Goal: Task Accomplishment & Management: Manage account settings

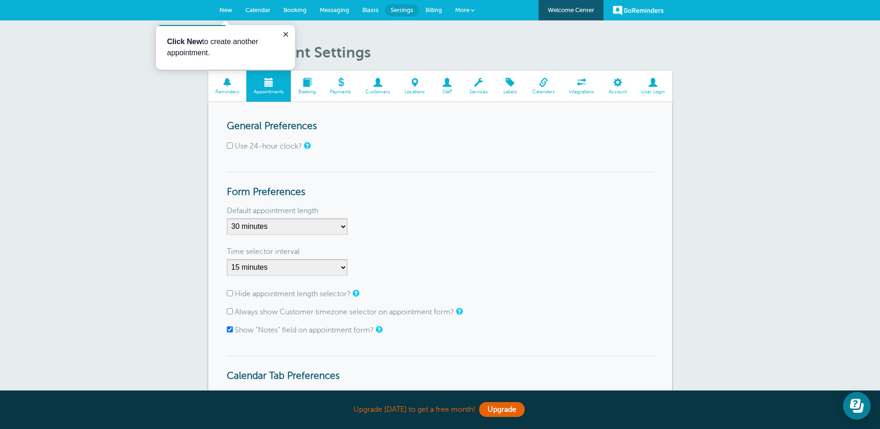
click at [246, 161] on form "General Preferences Use 24-hour clock? Form Preferences Default appointment len…" at bounding box center [440, 313] width 427 height 385
click at [289, 33] on icon "Close guide" at bounding box center [285, 34] width 7 height 7
click at [236, 81] on span at bounding box center [227, 82] width 39 height 9
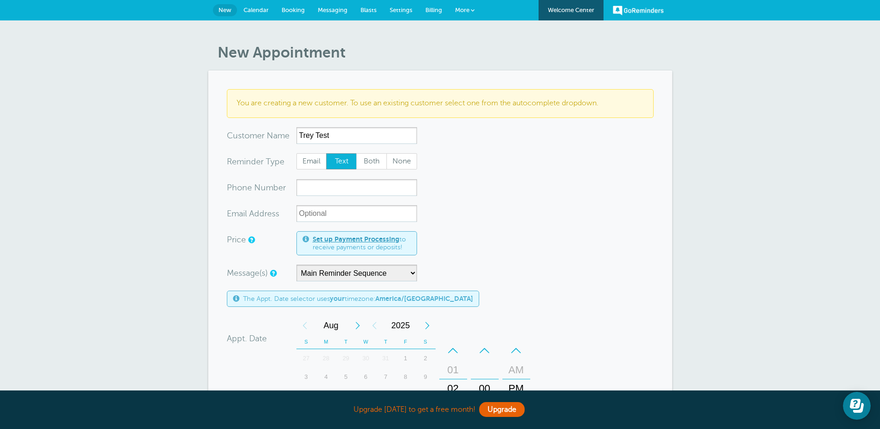
type input "Trey Test"
click at [481, 133] on form "You are creating a new customer. To use an existing customer select one from th…" at bounding box center [440, 349] width 427 height 521
click at [369, 165] on span "Both" at bounding box center [372, 162] width 30 height 16
click at [356, 153] on input "Both" at bounding box center [356, 153] width 0 height 0
radio input "true"
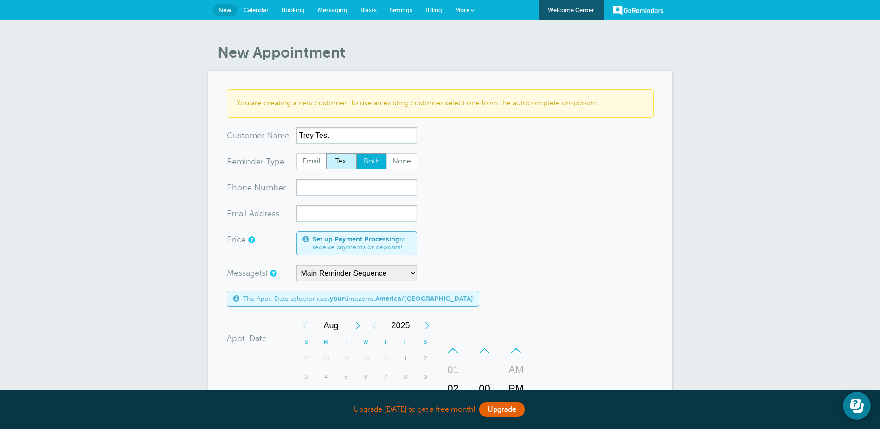
click at [344, 164] on span "Text" at bounding box center [342, 162] width 30 height 16
click at [326, 153] on input "Text" at bounding box center [326, 153] width 0 height 0
radio input "true"
click at [313, 160] on span "Email" at bounding box center [312, 162] width 30 height 16
click at [296, 153] on input "Email" at bounding box center [296, 153] width 0 height 0
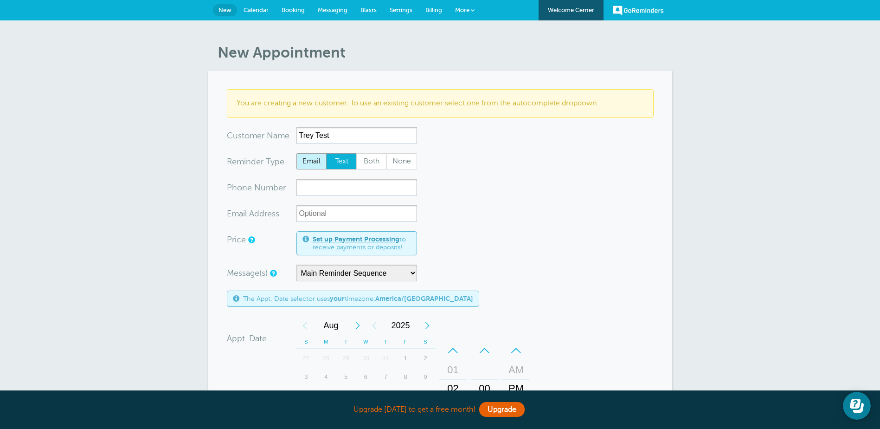
radio input "true"
click at [372, 160] on span "Both" at bounding box center [372, 162] width 30 height 16
click at [356, 153] on input "Both" at bounding box center [356, 153] width 0 height 0
radio input "true"
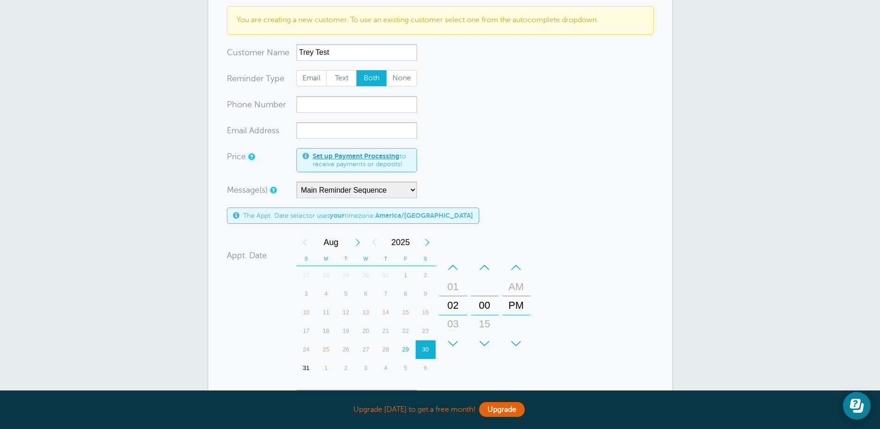
scroll to position [93, 0]
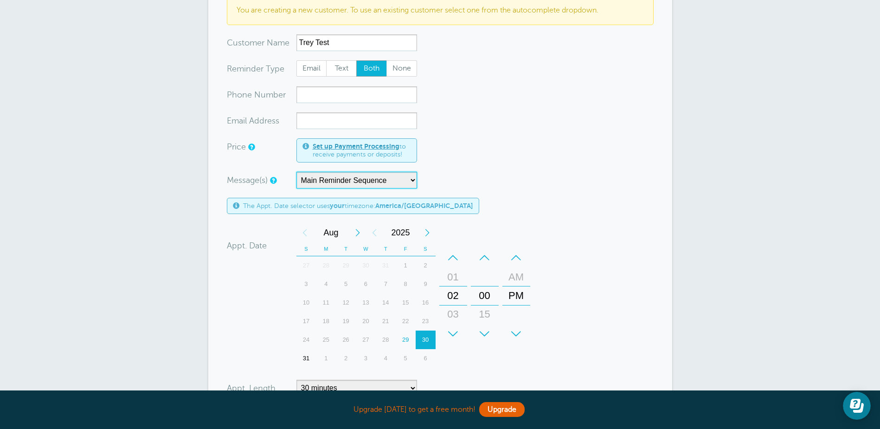
click at [393, 180] on select "Main Reminder Sequence" at bounding box center [356, 180] width 121 height 17
click at [296, 172] on select "Main Reminder Sequence" at bounding box center [356, 180] width 121 height 17
click at [466, 178] on div "Message(s) Main Reminder Sequence Custom Message Start with First Reminder Seco…" at bounding box center [378, 180] width 302 height 17
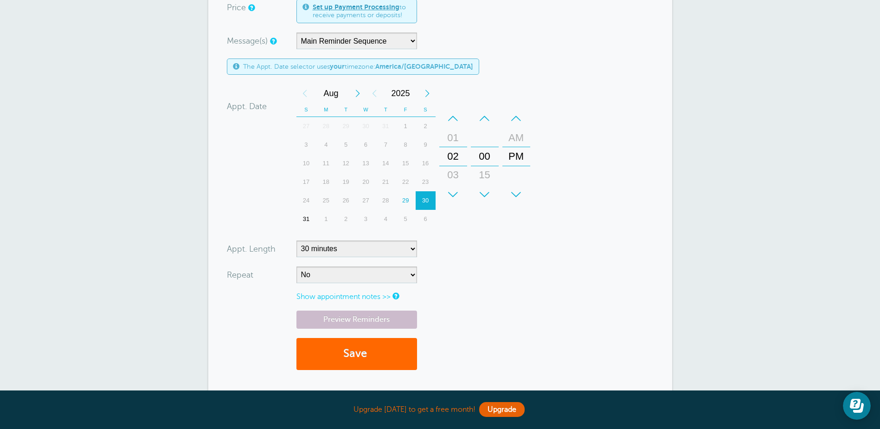
scroll to position [0, 0]
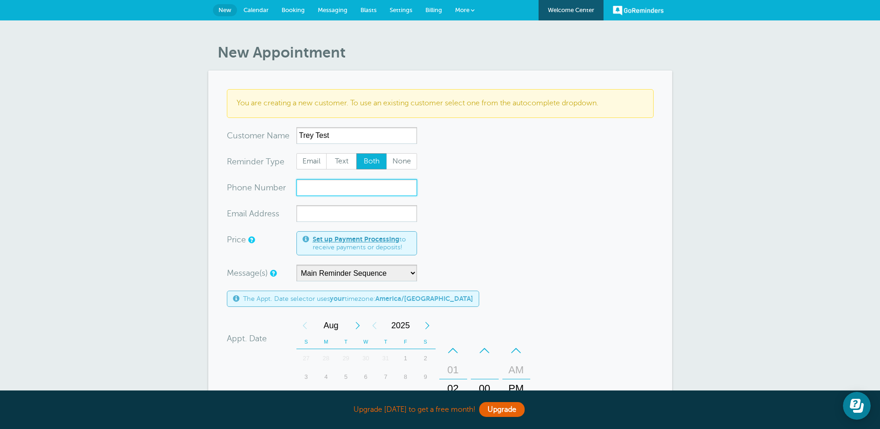
click at [352, 185] on input "xxx-no-autofill" at bounding box center [356, 187] width 121 height 17
type input "9365204343"
click at [322, 216] on input "xx-no-autofill" at bounding box center [356, 213] width 121 height 17
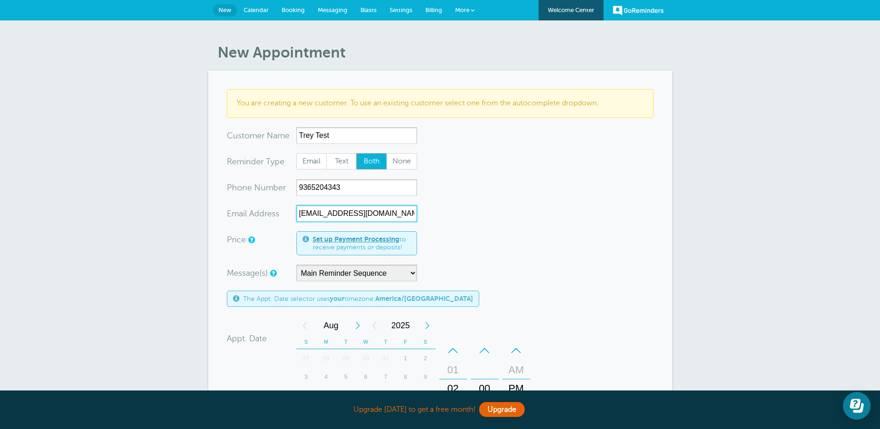
type input "treyd52193@yahoo.com"
click at [539, 203] on form "You are creating a new customer. To use an existing customer select one from th…" at bounding box center [440, 349] width 427 height 521
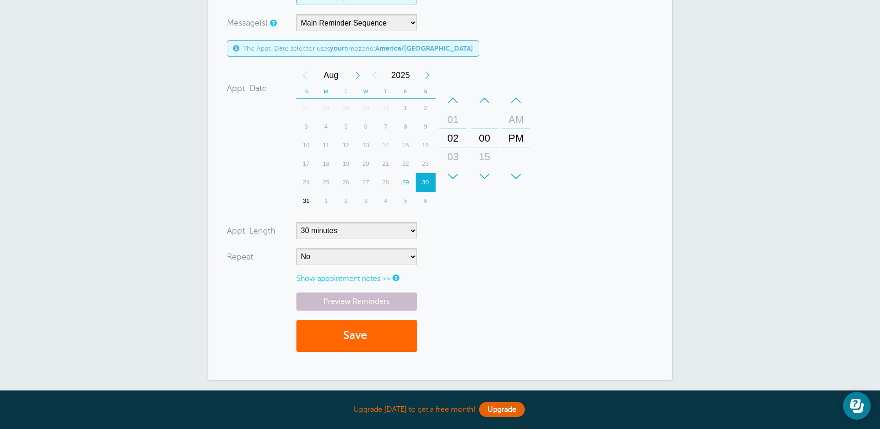
scroll to position [249, 0]
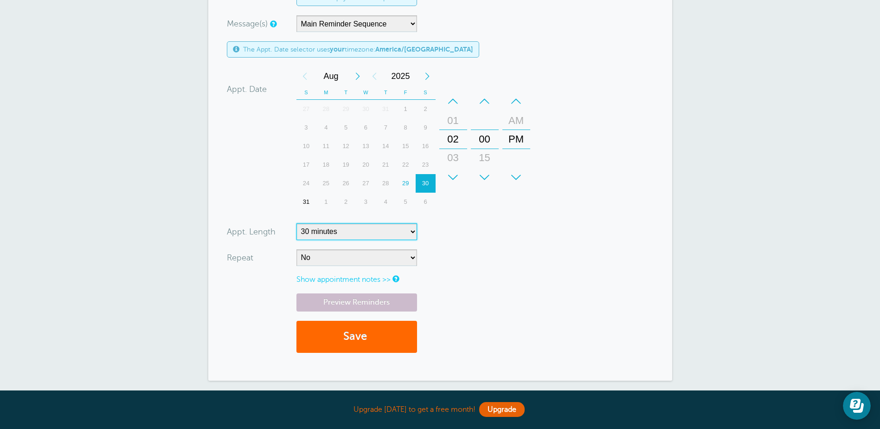
click at [397, 234] on select "5 minutes 10 minutes 15 minutes 20 minutes 25 minutes 30 minutes 35 minutes 40 …" at bounding box center [356, 231] width 121 height 17
click at [499, 217] on form "You are creating a new customer. To use an existing customer select one from th…" at bounding box center [440, 100] width 427 height 521
click at [398, 257] on select "No Daily Weekly Every 2 weeks Every 3 weeks Every 4 weeks Monthly Every 5 weeks…" at bounding box center [356, 257] width 121 height 17
click at [512, 241] on form "You are creating a new customer. To use an existing customer select one from th…" at bounding box center [440, 100] width 427 height 521
click at [390, 262] on select "No Daily Weekly Every 2 weeks Every 3 weeks Every 4 weeks Monthly Every 5 weeks…" at bounding box center [356, 257] width 121 height 17
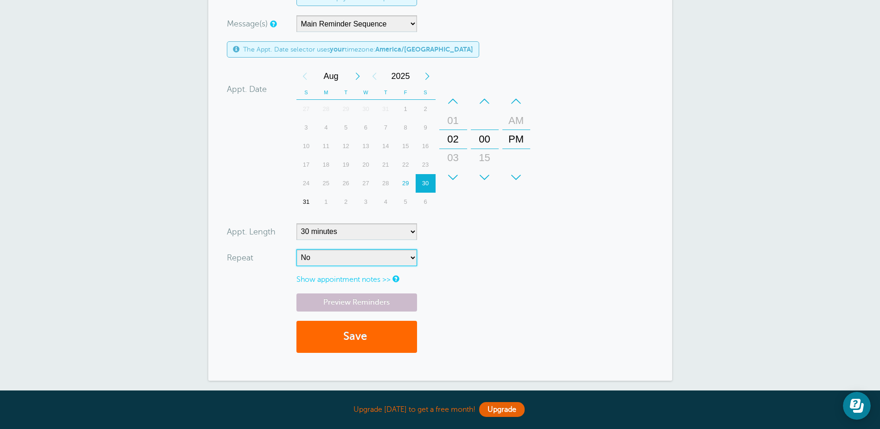
select select "RRULE:FREQ=WEEKLY"
click at [296, 249] on select "No Daily Weekly Every 2 weeks Every 3 weeks Every 4 weeks Monthly Every 5 weeks…" at bounding box center [356, 257] width 121 height 17
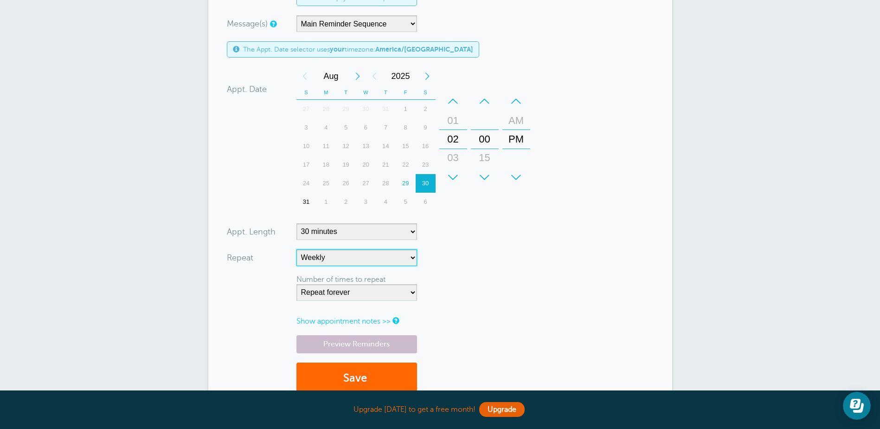
click at [353, 260] on select "No Daily Weekly Every 2 weeks Every 3 weeks Every 4 weeks Monthly Every 5 weeks…" at bounding box center [356, 257] width 121 height 17
click at [296, 249] on select "No Daily Weekly Every 2 weeks Every 3 weeks Every 4 weeks Monthly Every 5 weeks…" at bounding box center [356, 257] width 121 height 17
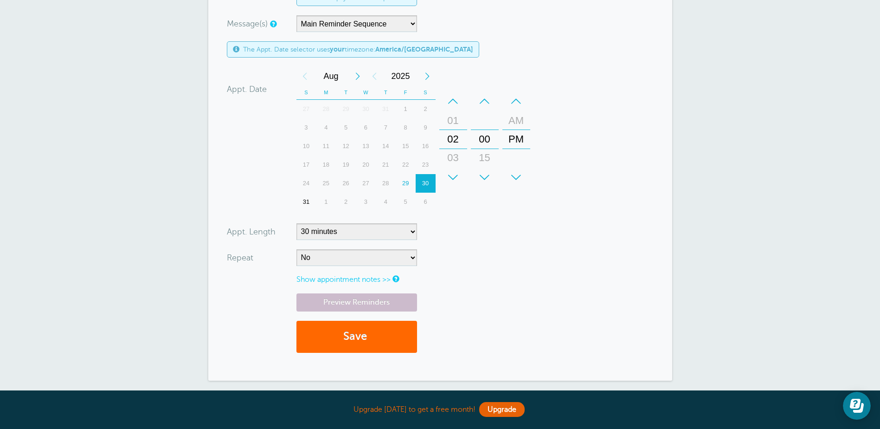
click at [489, 278] on form "You are creating a new customer. To use an existing customer select one from th…" at bounding box center [440, 100] width 427 height 521
click at [385, 263] on select "No Daily Weekly Every 2 weeks Every 3 weeks Every 4 weeks Monthly Every 5 weeks…" at bounding box center [356, 257] width 121 height 17
select select "RRULE:FREQ=WEEKLY"
click at [296, 249] on select "No Daily Weekly Every 2 weeks Every 3 weeks Every 4 weeks Monthly Every 5 weeks…" at bounding box center [356, 257] width 121 height 17
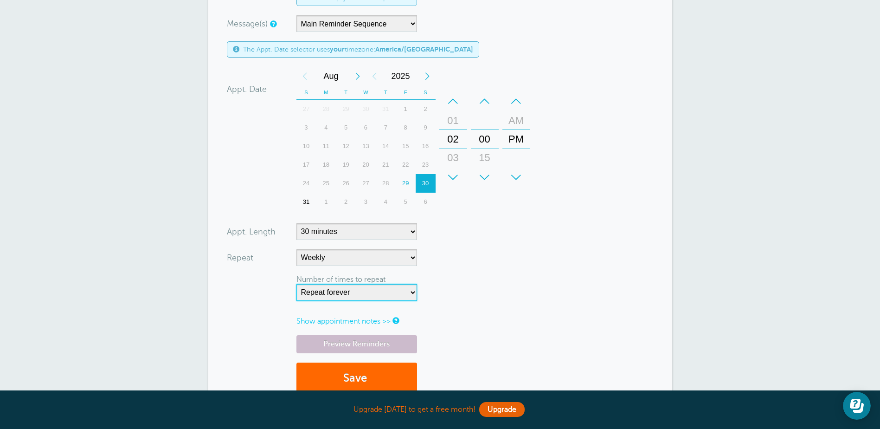
click at [378, 289] on select "Repeat forever 2 3 4 5 6 7 8 9 10 11 12 13 14 15 16 17 18 19 20" at bounding box center [356, 292] width 121 height 17
click at [598, 270] on form "You are creating a new customer. To use an existing customer select one from th…" at bounding box center [440, 122] width 427 height 564
click at [377, 255] on select "No Daily Weekly Every 2 weeks Every 3 weeks Every 4 weeks Monthly Every 5 weeks…" at bounding box center [356, 257] width 121 height 17
select select
click at [296, 249] on select "No Daily Weekly Every 2 weeks Every 3 weeks Every 4 weeks Monthly Every 5 weeks…" at bounding box center [356, 257] width 121 height 17
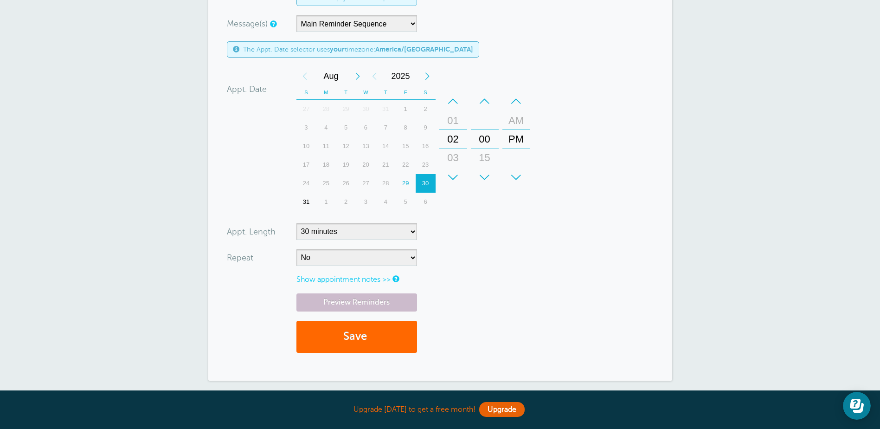
click at [511, 285] on form "You are creating a new customer. To use an existing customer select one from th…" at bounding box center [440, 100] width 427 height 521
click at [350, 340] on button "Save" at bounding box center [356, 337] width 121 height 32
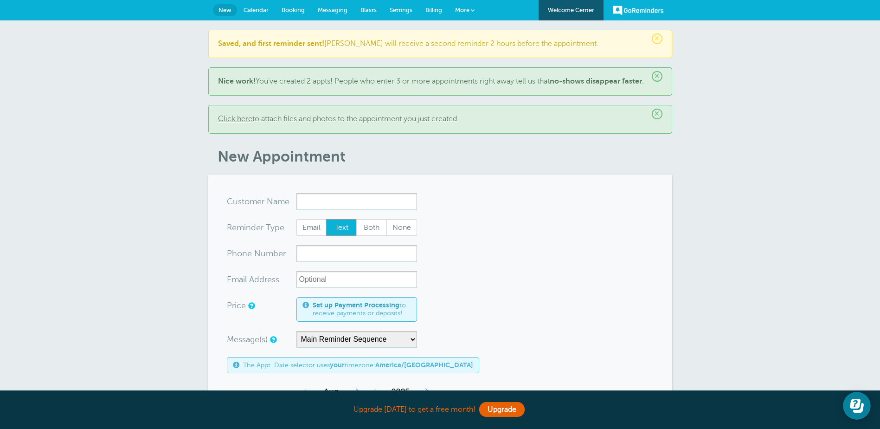
click at [256, 15] on link "Calendar" at bounding box center [256, 10] width 38 height 20
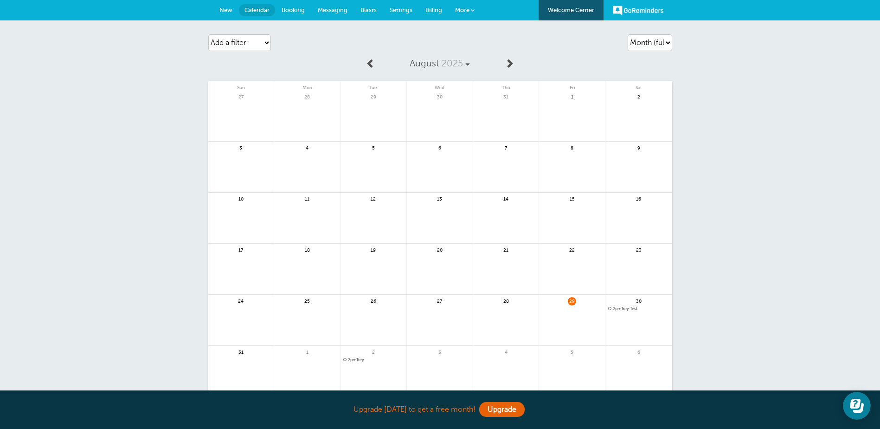
click at [666, 45] on select "Agenda Day Week Month (full view) Month (condensed)" at bounding box center [650, 42] width 45 height 17
click at [628, 34] on select "Agenda Day Week Month (full view) Month (condensed)" at bounding box center [650, 42] width 45 height 17
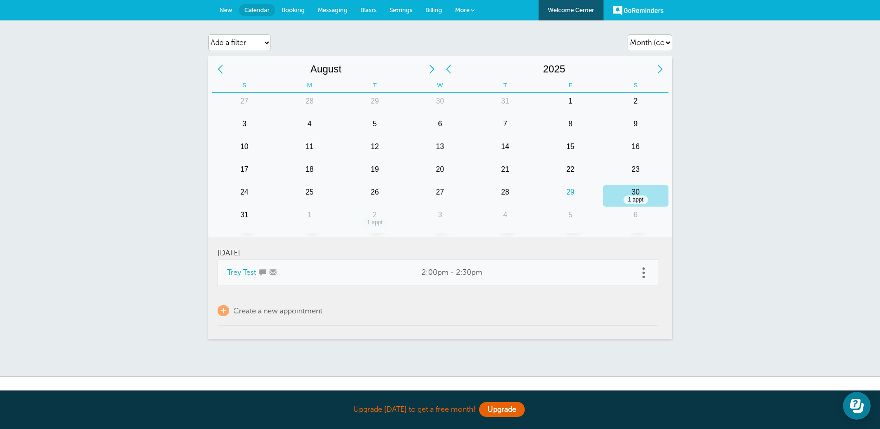
click at [668, 43] on select "Agenda Day Week Month (full view) Month (condensed)" at bounding box center [650, 42] width 45 height 17
click at [628, 34] on select "Agenda Day Week Month (full view) Month (condensed)" at bounding box center [650, 42] width 45 height 17
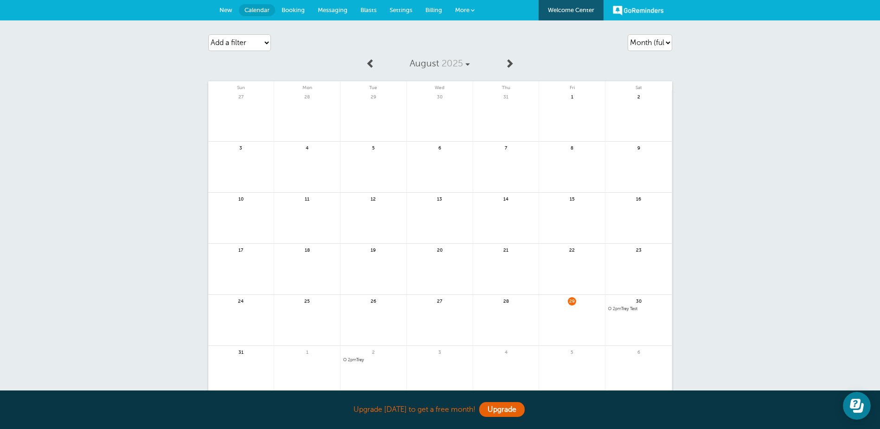
click at [665, 47] on select "Agenda Day Week Month (full view) Month (condensed)" at bounding box center [650, 42] width 45 height 17
click at [628, 34] on select "Agenda Day Week Month (full view) Month (condensed)" at bounding box center [650, 42] width 45 height 17
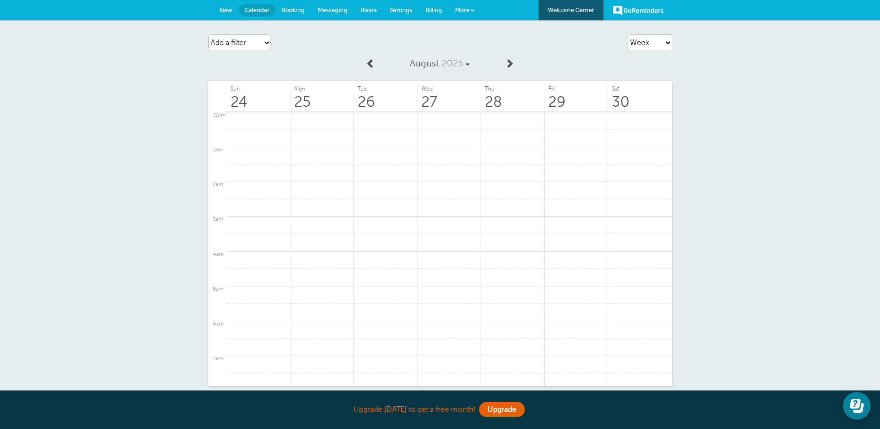
scroll to position [465, 0]
click at [665, 47] on select "Agenda Day Week Month (full view) Month (condensed)" at bounding box center [650, 42] width 45 height 17
select select "month-full"
click at [628, 34] on select "Agenda Day Week Month (full view) Month (condensed)" at bounding box center [650, 42] width 45 height 17
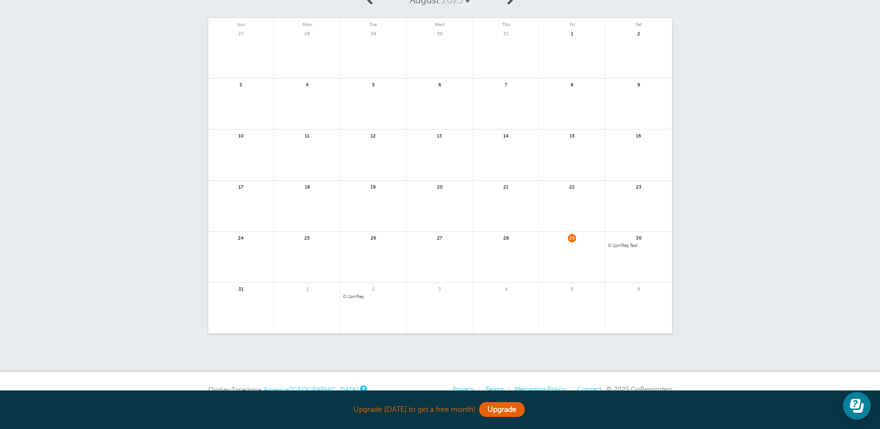
scroll to position [0, 0]
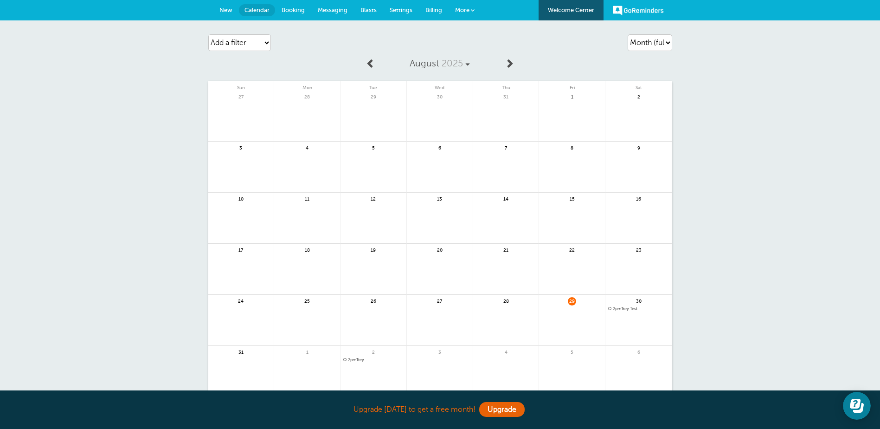
click at [408, 11] on span "Settings" at bounding box center [401, 9] width 23 height 7
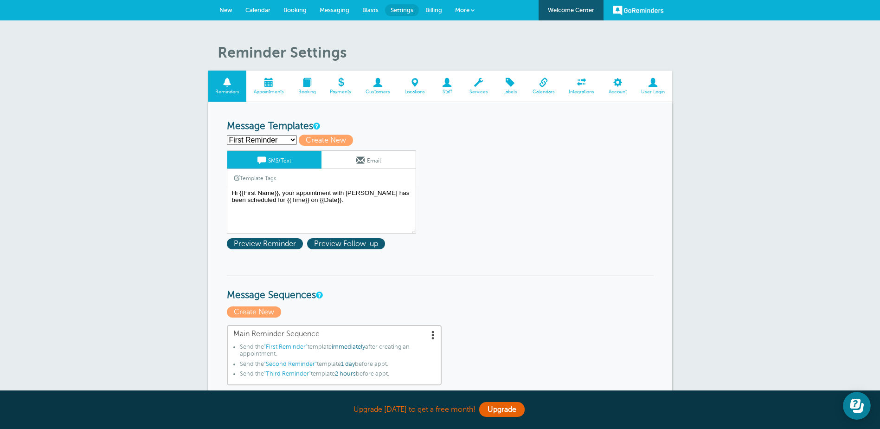
click at [291, 138] on select "First Reminder Second Reminder Third Reminder Create new..." at bounding box center [262, 140] width 70 height 10
select select "160420"
click at [227, 135] on select "First Reminder Second Reminder Third Reminder Create new..." at bounding box center [262, 140] width 70 height 10
type input "Second Reminder"
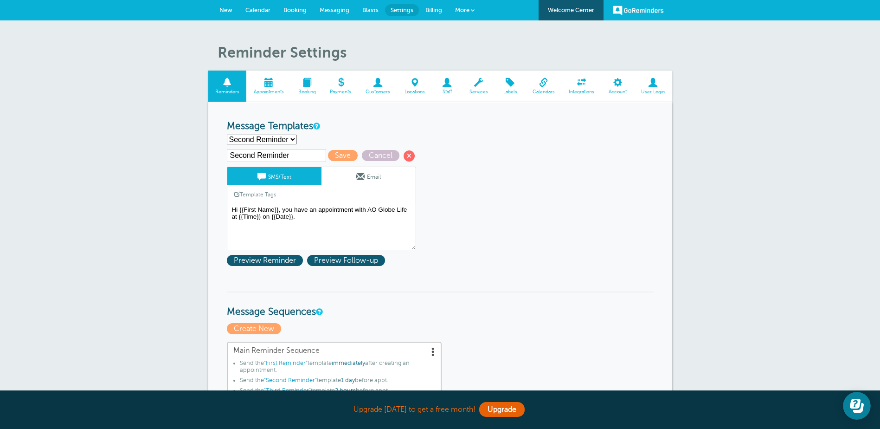
click at [367, 210] on textarea "Hi {{First Name}}, your appointment with [PERSON_NAME] has been scheduled for {…" at bounding box center [321, 227] width 189 height 46
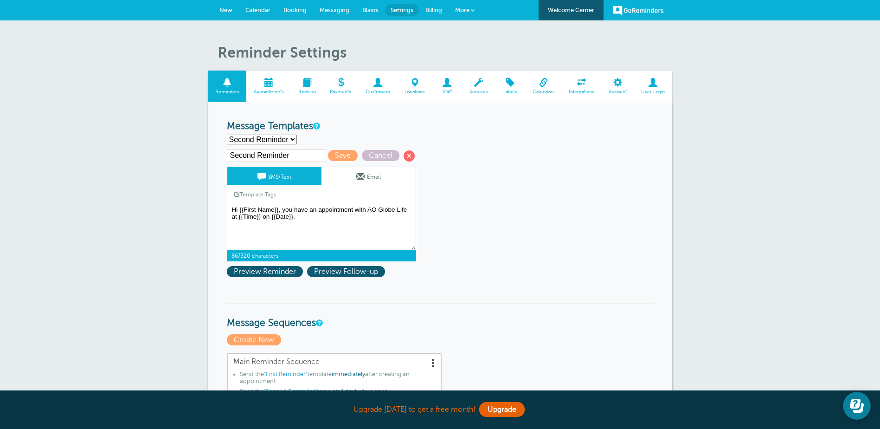
drag, startPoint x: 367, startPoint y: 209, endPoint x: 404, endPoint y: 209, distance: 37.6
click at [405, 209] on textarea "Hi {{First Name}}, your appointment with [PERSON_NAME] has been scheduled for {…" at bounding box center [321, 227] width 189 height 46
type textarea "Hi {{First Name}}, you have an appointment with Trey Davis at {{Time}} on {{Dat…"
click at [339, 158] on span "Save" at bounding box center [343, 155] width 30 height 11
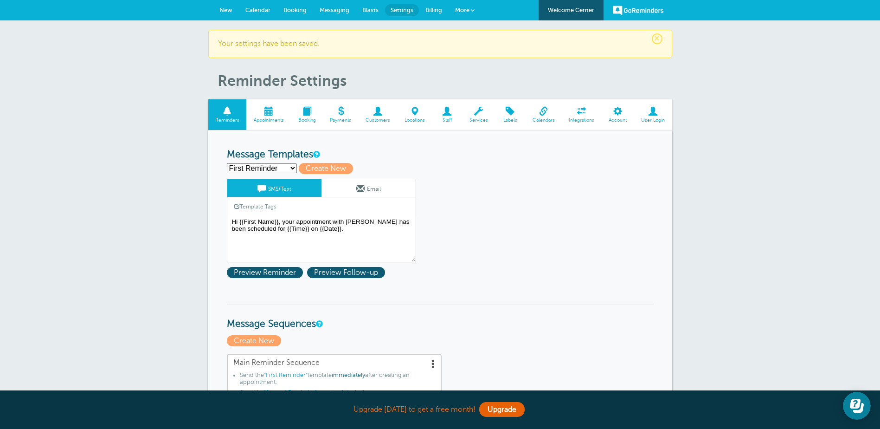
click at [375, 187] on link "Email" at bounding box center [368, 188] width 94 height 18
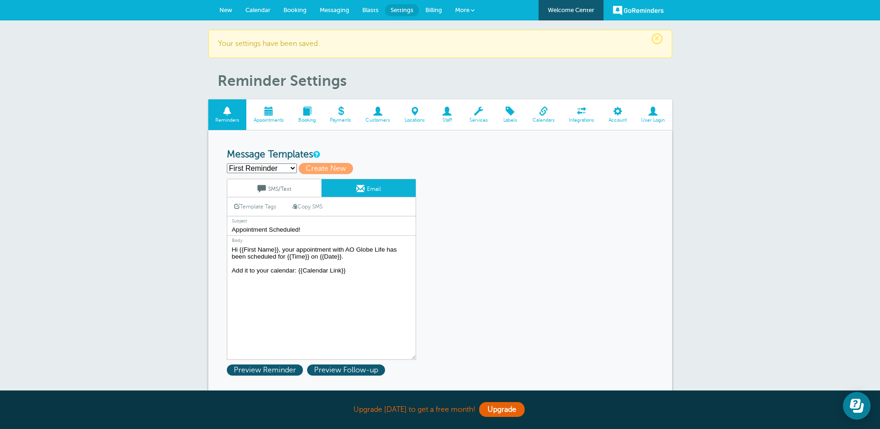
drag, startPoint x: 385, startPoint y: 246, endPoint x: 345, endPoint y: 250, distance: 39.6
click at [345, 250] on textarea "Hi {{First Name}}, your appointment with AO Globe Life has been scheduled for {…" at bounding box center [321, 302] width 189 height 116
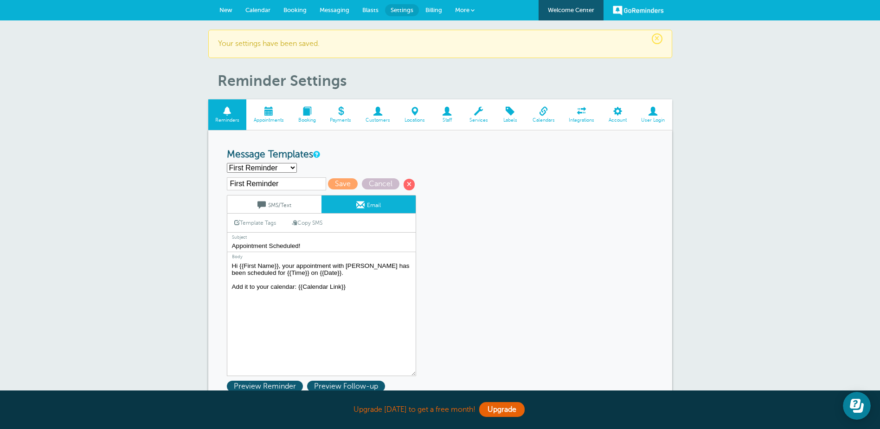
type textarea "Hi {{First Name}}, your appointment with [PERSON_NAME] has been scheduled for {…"
click at [232, 245] on input "Appointment Scheduled!" at bounding box center [321, 246] width 189 height 12
type input "Benefits Appointment Scheduled!"
click at [336, 181] on span "Save" at bounding box center [343, 183] width 30 height 11
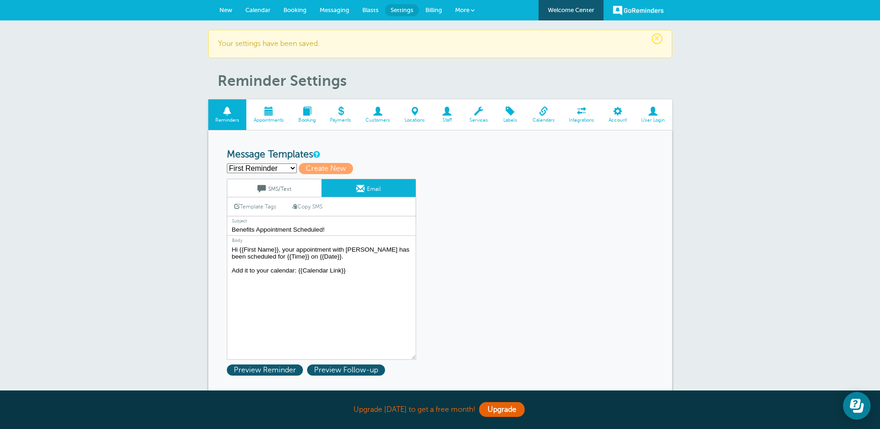
click at [273, 163] on select "First Reminder Second Reminder Third Reminder Create new..." at bounding box center [262, 168] width 70 height 10
select select "160421"
click at [227, 163] on select "First Reminder Second Reminder Third Reminder Create new..." at bounding box center [262, 168] width 70 height 10
type input "Third Reminder"
type input "Appointment [DATE]"
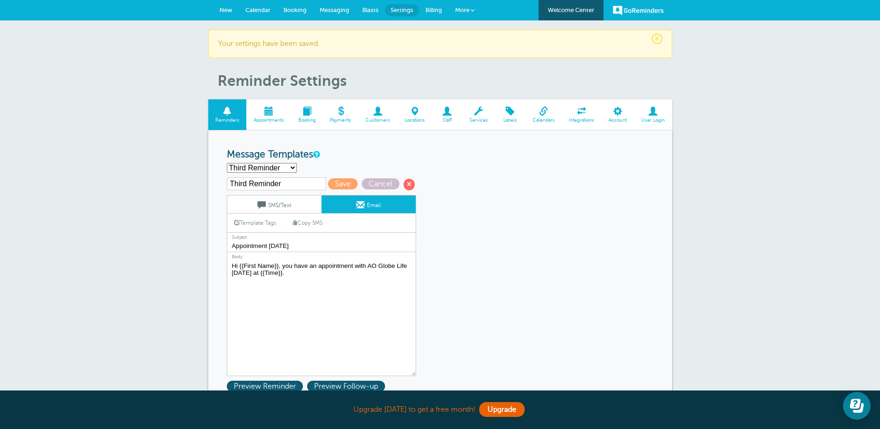
drag, startPoint x: 409, startPoint y: 263, endPoint x: 367, endPoint y: 266, distance: 41.4
click at [367, 266] on textarea "Hi {{First Name}}, your appointment with [PERSON_NAME] has been scheduled for {…" at bounding box center [321, 318] width 189 height 116
type textarea "Hi {{First Name}}, you have an appointment with [PERSON_NAME] [DATE] at {{Time}…"
click at [230, 246] on input "Appointment [DATE]" at bounding box center [321, 246] width 189 height 12
type input "Benefits Appointment [DATE]"
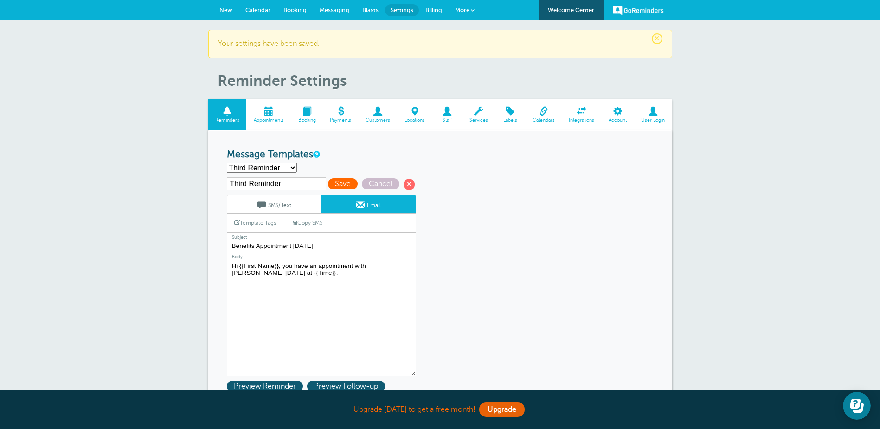
click at [351, 181] on span "Save" at bounding box center [343, 183] width 30 height 11
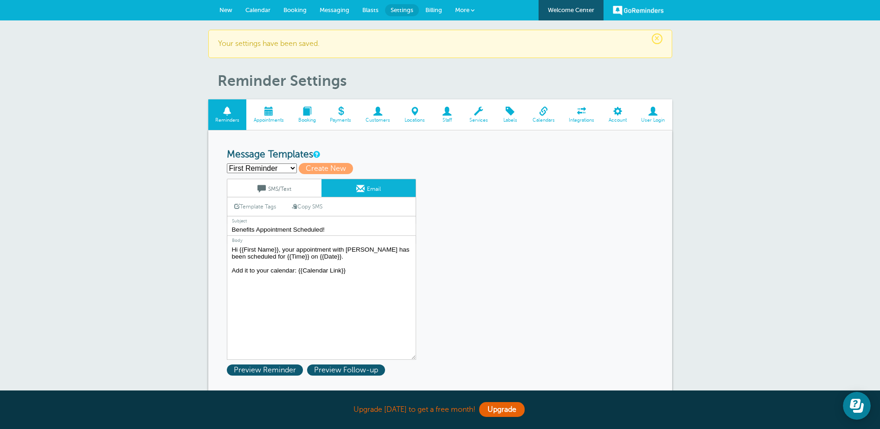
click at [355, 189] on link "Email" at bounding box center [368, 188] width 94 height 18
click at [277, 167] on select "First Reminder Second Reminder Third Reminder Create new..." at bounding box center [262, 168] width 70 height 10
select select "160420"
click at [227, 163] on select "First Reminder Second Reminder Third Reminder Create new..." at bounding box center [262, 168] width 70 height 10
type input "Second Reminder"
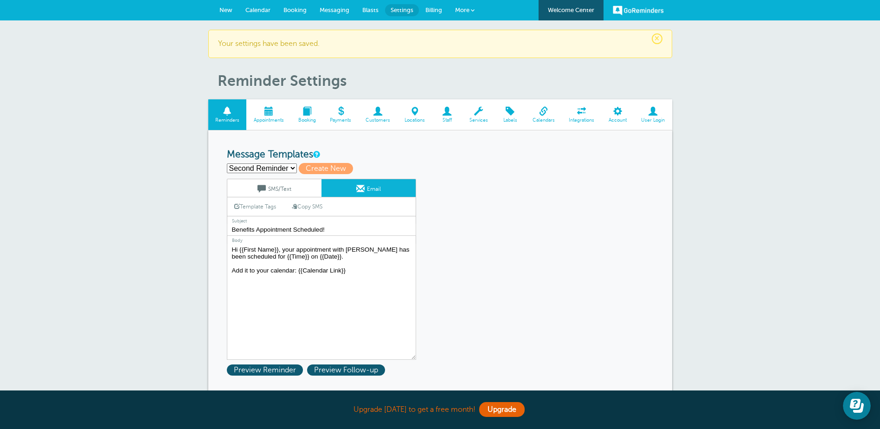
type input "Appointment Tomorrow"
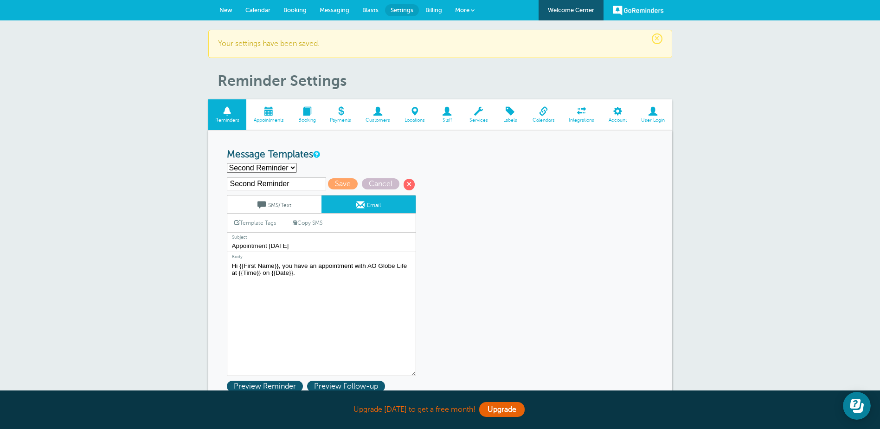
drag, startPoint x: 410, startPoint y: 267, endPoint x: 368, endPoint y: 264, distance: 41.8
click at [368, 264] on textarea "Hi {{First Name}}, your appointment with [PERSON_NAME] has been scheduled for {…" at bounding box center [321, 318] width 189 height 116
type textarea "Hi {{First Name}}, you have an appointment with Trey Davis at {{Time}} on {{Dat…"
click at [231, 244] on input "Appointment Tomorrow" at bounding box center [321, 246] width 189 height 12
type input "Benefits Appointment [DATE]"
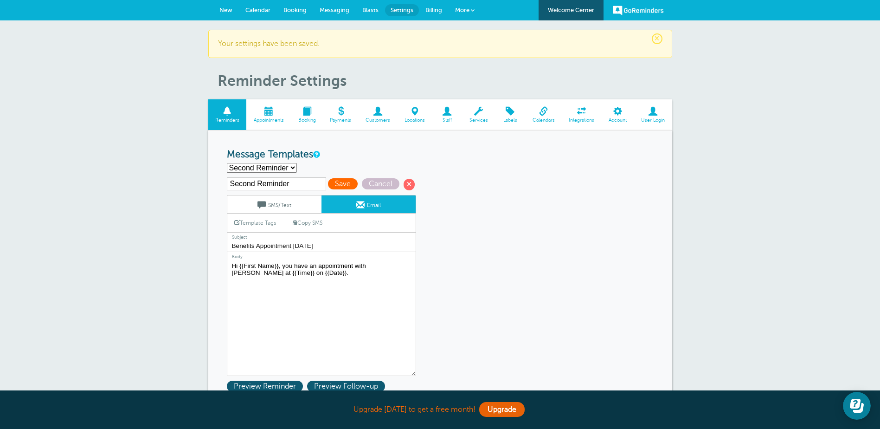
click at [347, 181] on span "Save" at bounding box center [343, 183] width 30 height 11
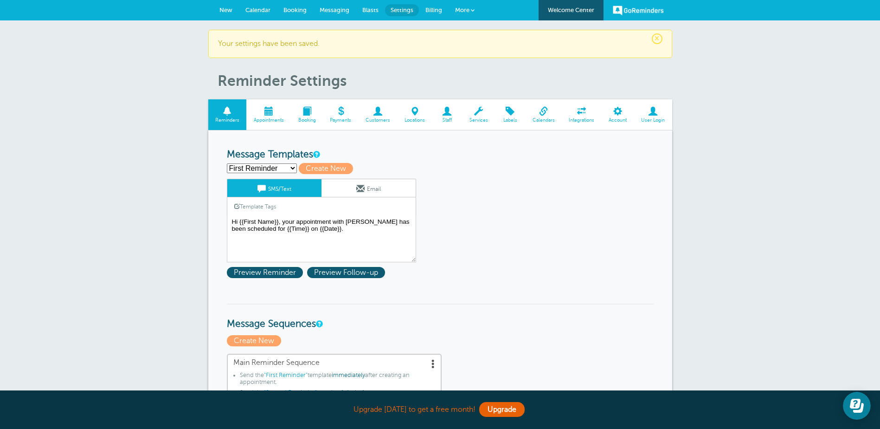
click at [281, 169] on select "First Reminder Second Reminder Third Reminder Create new..." at bounding box center [262, 168] width 70 height 10
select select "160421"
click at [227, 163] on select "First Reminder Second Reminder Third Reminder Create new..." at bounding box center [262, 168] width 70 height 10
type input "Third Reminder"
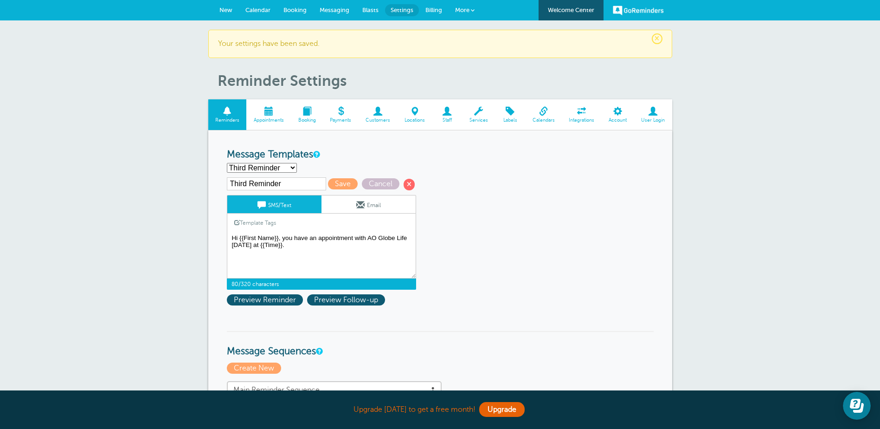
drag, startPoint x: 410, startPoint y: 238, endPoint x: 368, endPoint y: 239, distance: 42.2
click at [368, 239] on textarea "Hi {{First Name}}, your appointment with [PERSON_NAME] has been scheduled for {…" at bounding box center [321, 255] width 189 height 46
type textarea "Hi {{First Name}}, you have an appointment with Trey Davis today at {{Time}}."
click at [350, 205] on link "Email" at bounding box center [368, 204] width 94 height 18
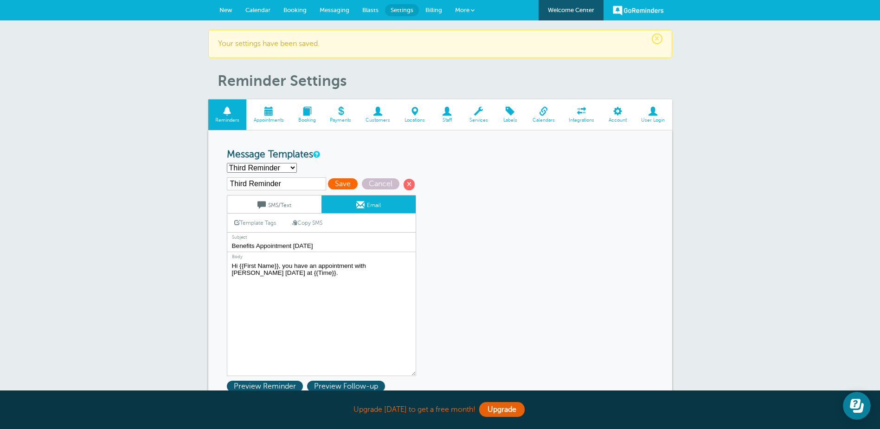
click at [343, 188] on span "Save" at bounding box center [343, 183] width 30 height 11
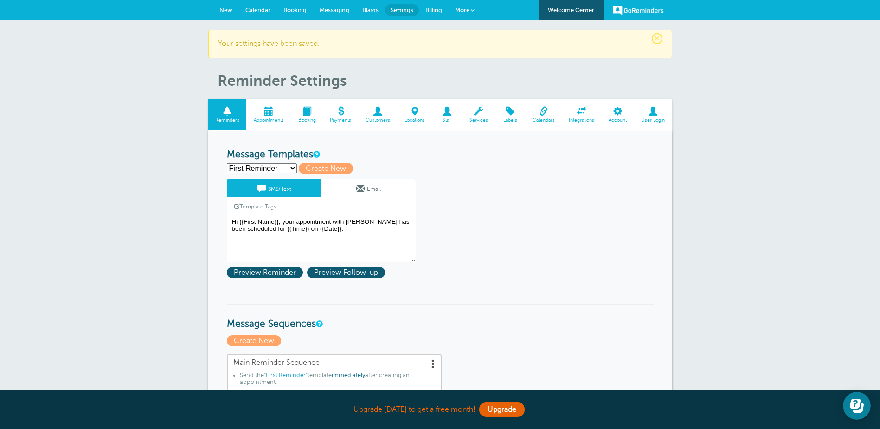
click at [372, 186] on link "Email" at bounding box center [368, 188] width 94 height 18
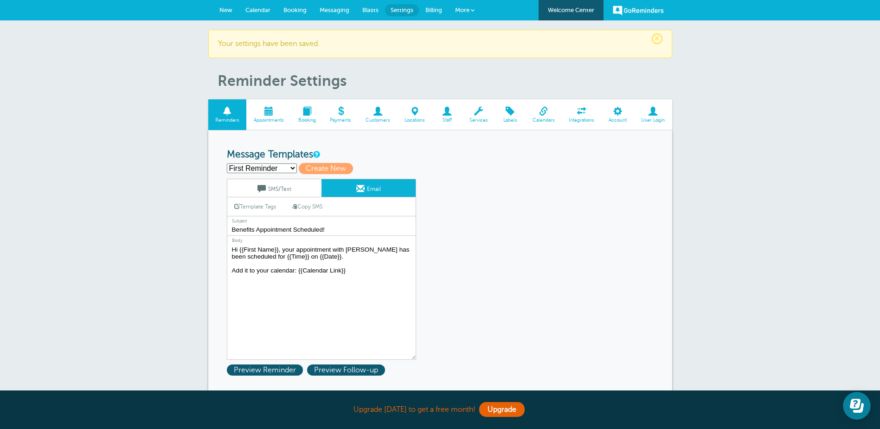
click at [275, 172] on select "First Reminder Second Reminder Third Reminder Create new..." at bounding box center [262, 168] width 70 height 10
select select "160420"
click at [227, 163] on select "First Reminder Second Reminder Third Reminder Create new..." at bounding box center [262, 168] width 70 height 10
type input "Second Reminder"
type input "Benefits Appointment Tomorrow"
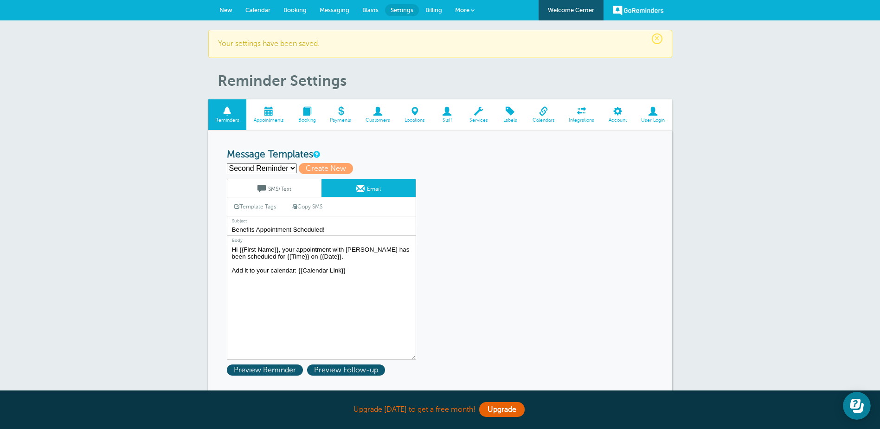
type textarea "Hi {{First Name}}, you have an appointment with Trey Davis at {{Time}} on {{Dat…"
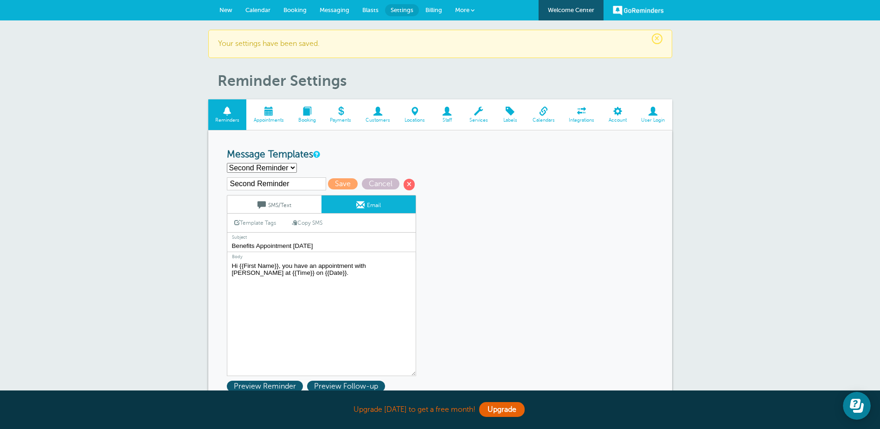
click at [275, 201] on link "SMS/Text" at bounding box center [274, 204] width 94 height 18
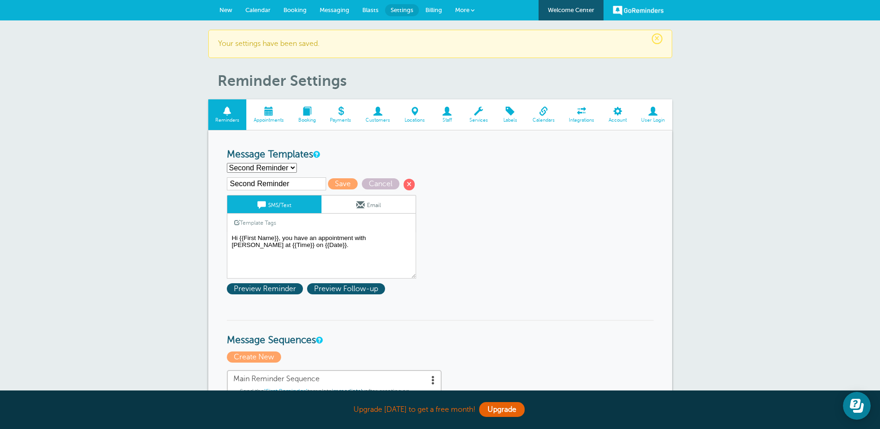
click at [287, 167] on select "First Reminder Second Reminder Third Reminder Create new..." at bounding box center [262, 168] width 70 height 10
select select "160421"
click at [227, 163] on select "First Reminder Second Reminder Third Reminder Create new..." at bounding box center [262, 168] width 70 height 10
type input "Third Reminder"
type textarea "Hi {{First Name}}, you have an appointment with Trey Davis today at {{Time}}."
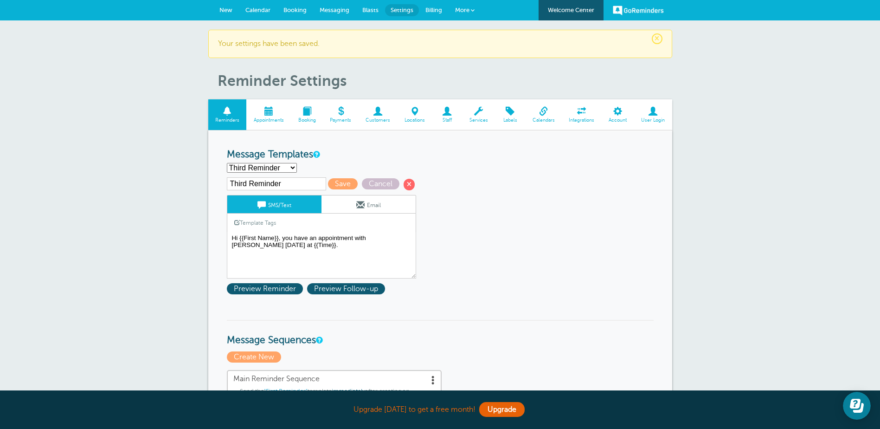
click at [384, 205] on link "Email" at bounding box center [368, 204] width 94 height 18
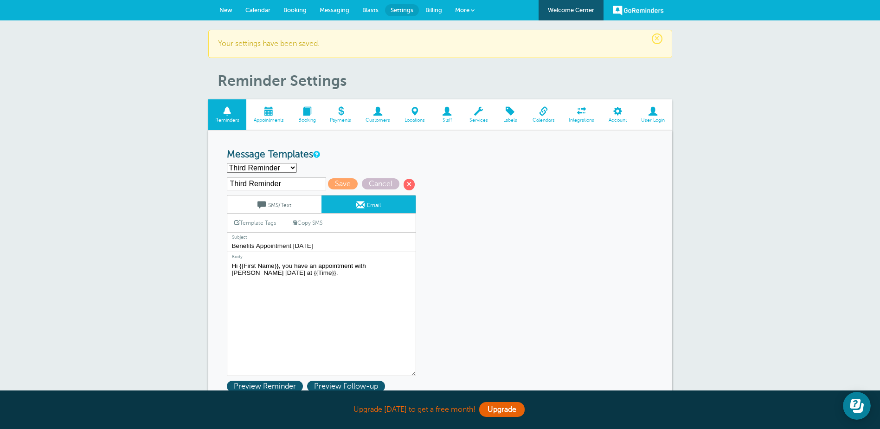
click at [275, 170] on select "First Reminder Second Reminder Third Reminder Create new..." at bounding box center [262, 168] width 70 height 10
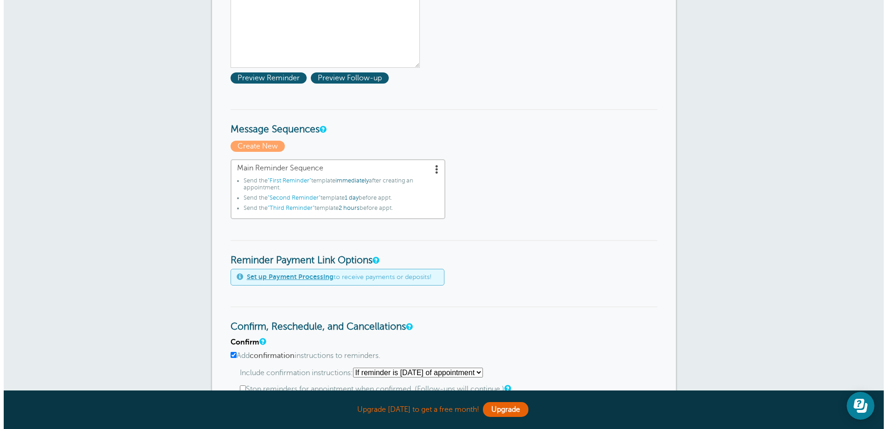
scroll to position [325, 0]
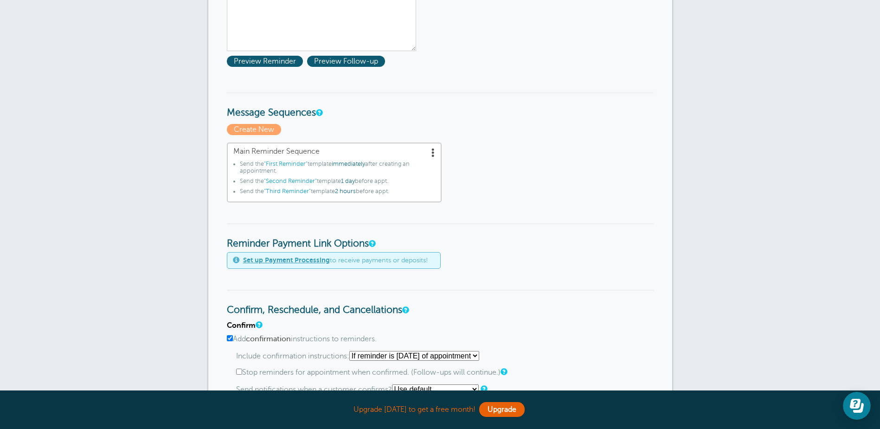
click at [413, 159] on link "Main Reminder Sequence Send the "First Reminder" template immediately after cre…" at bounding box center [334, 172] width 215 height 60
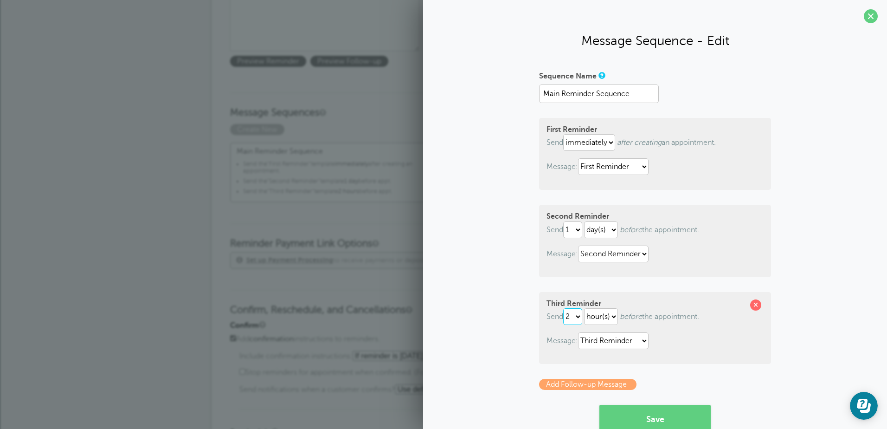
click at [578, 320] on select "1 2 3 4 5 6 7 8 9 10 11 12 13 14 15 16 17 18 19 20 21 22 23 24 25 26 27 28 29 30" at bounding box center [572, 316] width 19 height 17
select select "5"
click at [563, 308] on select "1 2 3 4 5 6 7 8 9 10 11 12 13 14 15 16 17 18 19 20 21 22 23 24 25 26 27 28 29 30" at bounding box center [572, 316] width 19 height 17
click at [528, 302] on div "Sequence Name Main Reminder Sequence First Reminder Send immediately 1 2 3 4 5 …" at bounding box center [654, 271] width 445 height 406
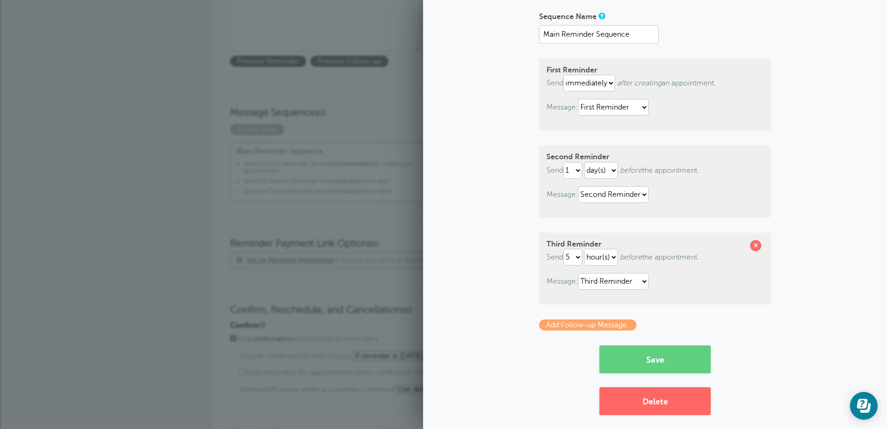
scroll to position [66, 0]
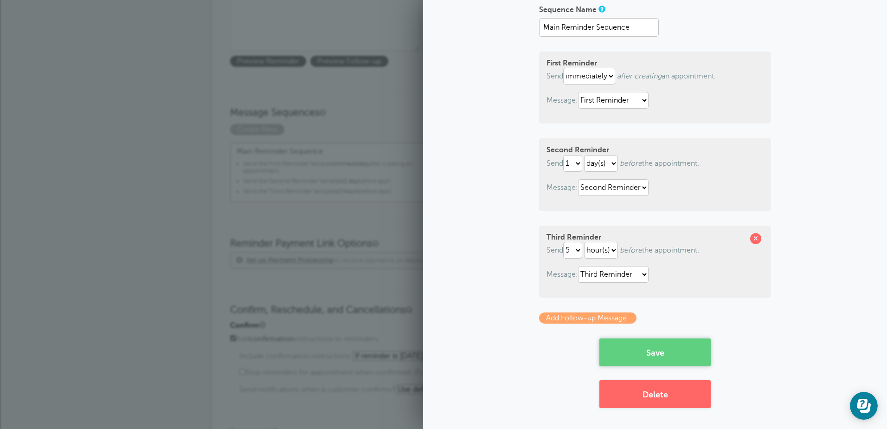
click at [671, 351] on button "Save" at bounding box center [654, 352] width 111 height 28
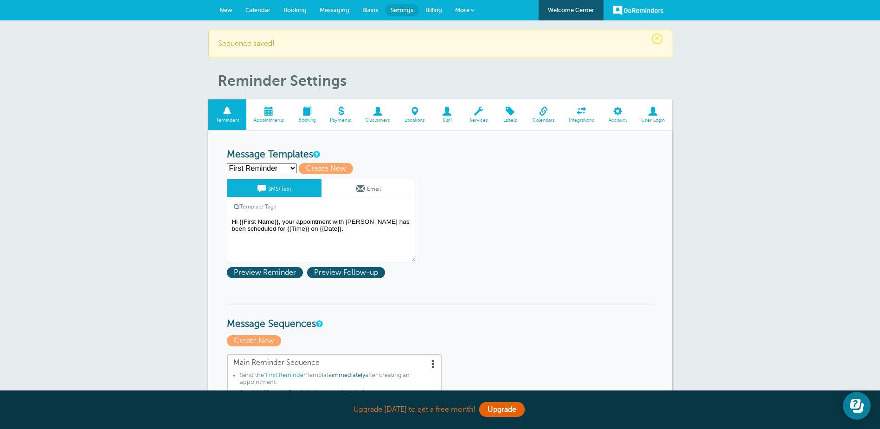
click at [335, 8] on span "Messaging" at bounding box center [335, 9] width 30 height 7
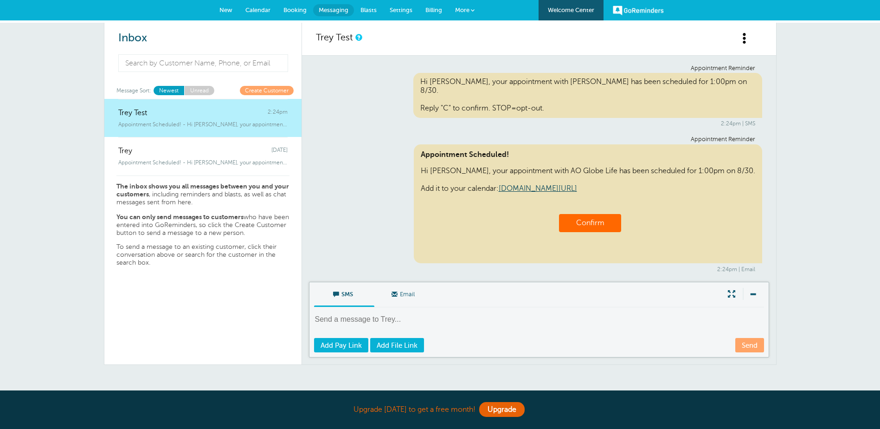
click at [442, 10] on span "Billing" at bounding box center [433, 9] width 17 height 7
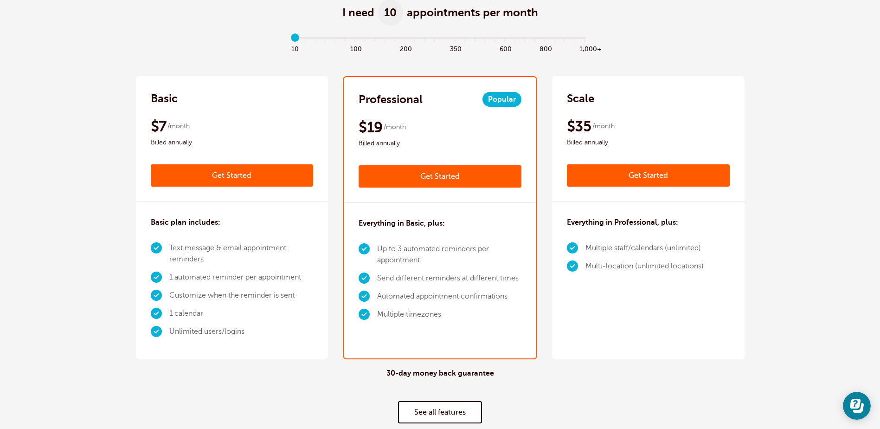
click at [292, 39] on input "range" at bounding box center [440, 40] width 300 height 2
drag, startPoint x: 295, startPoint y: 36, endPoint x: 289, endPoint y: 37, distance: 5.2
click at [290, 39] on input "range" at bounding box center [440, 40] width 300 height 2
click at [323, 60] on div "10 100 200 350 600 800 1,000+" at bounding box center [440, 49] width 300 height 25
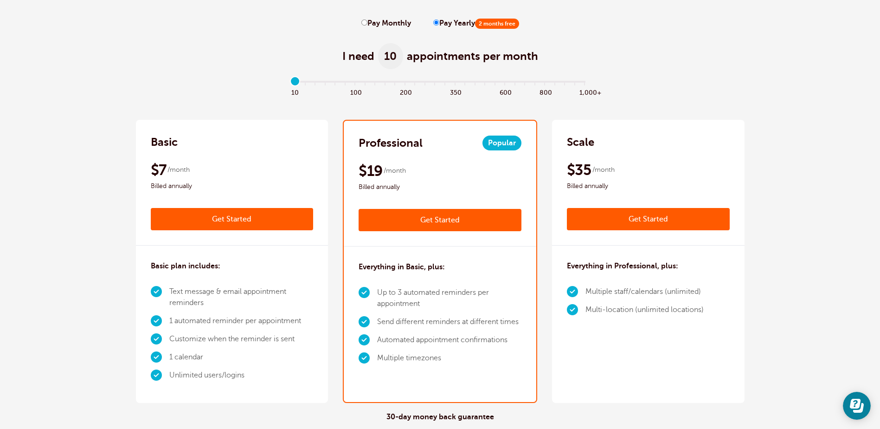
scroll to position [93, 0]
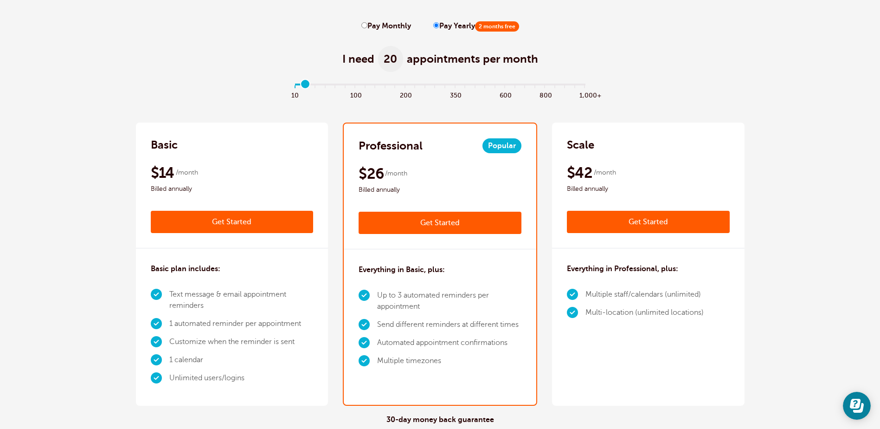
type input "0"
drag, startPoint x: 294, startPoint y: 85, endPoint x: 286, endPoint y: 89, distance: 9.1
click at [290, 87] on input "range" at bounding box center [440, 86] width 300 height 2
click at [366, 25] on input "Pay Monthly" at bounding box center [364, 25] width 6 height 6
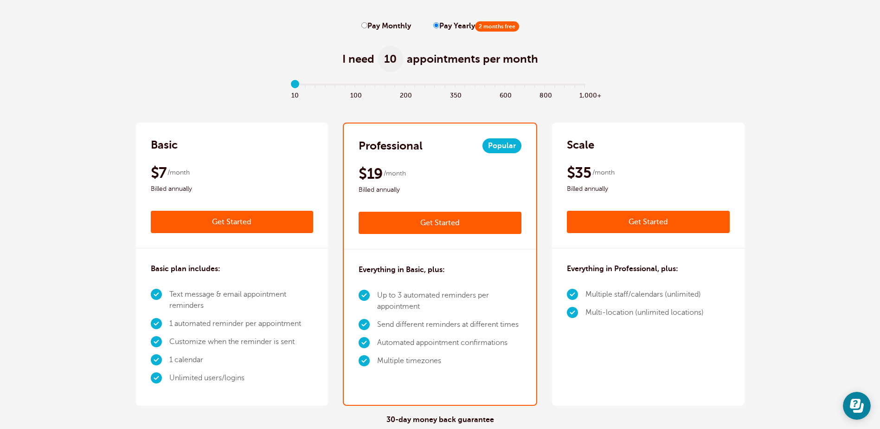
radio input "true"
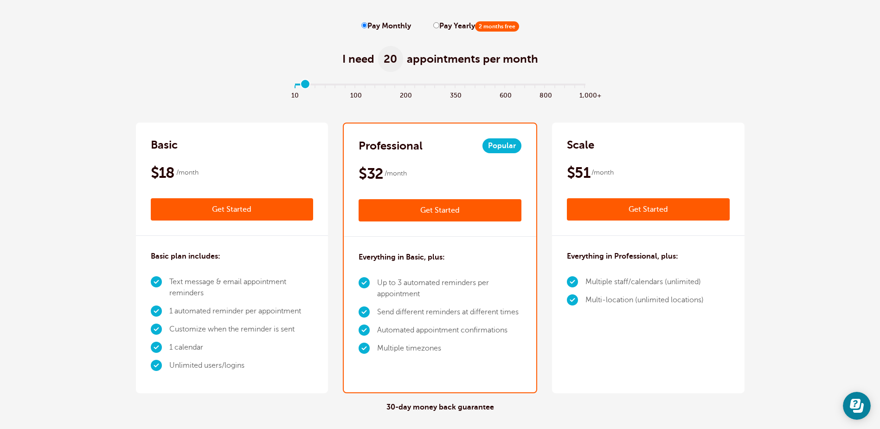
drag, startPoint x: 295, startPoint y: 83, endPoint x: 302, endPoint y: 84, distance: 6.8
type input "1"
click at [302, 85] on input "range" at bounding box center [440, 86] width 300 height 2
click at [433, 26] on input "Pay Yearly 2 months free" at bounding box center [436, 25] width 6 height 6
radio input "true"
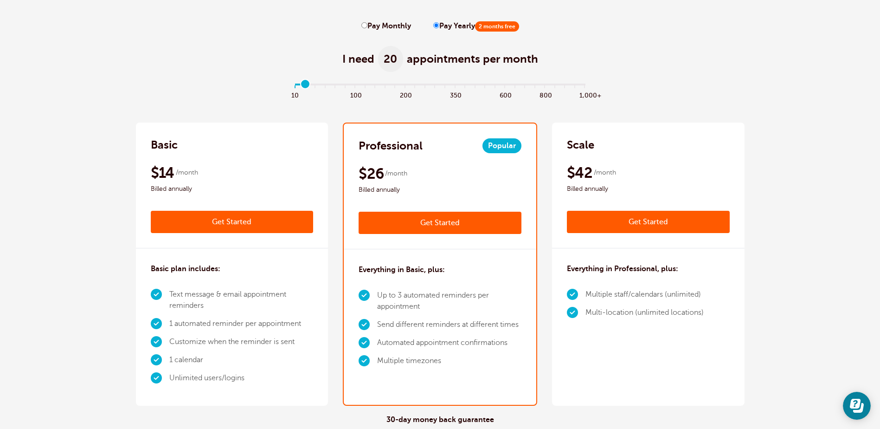
click at [364, 25] on input "Pay Monthly" at bounding box center [364, 25] width 6 height 6
radio input "true"
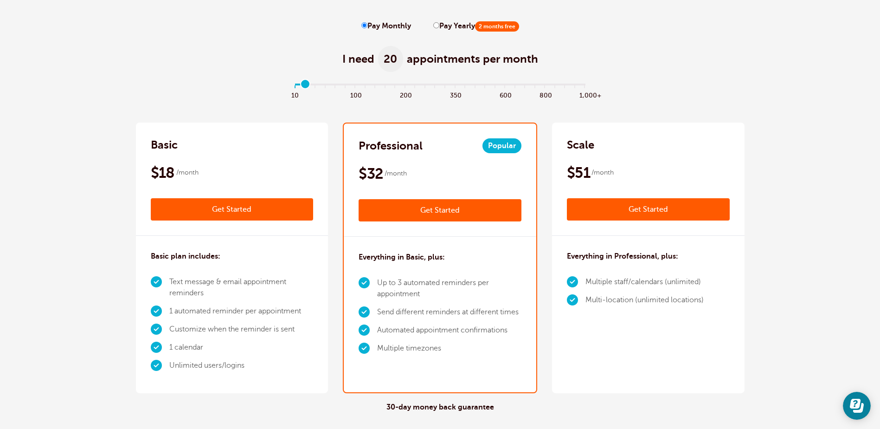
click at [435, 25] on input "Pay Yearly 2 months free" at bounding box center [436, 25] width 6 height 6
radio input "true"
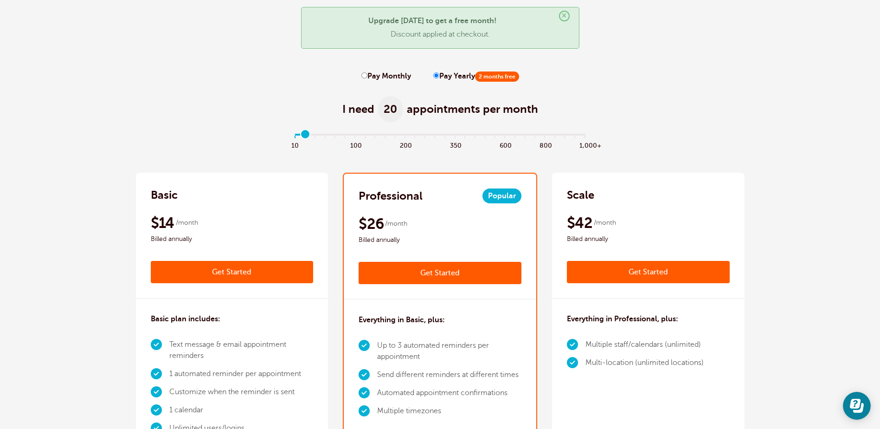
scroll to position [0, 0]
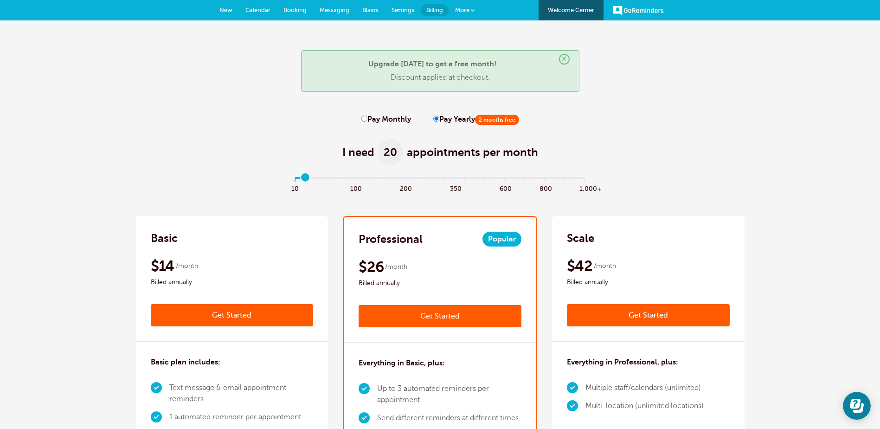
click at [400, 5] on link "Settings" at bounding box center [403, 10] width 36 height 20
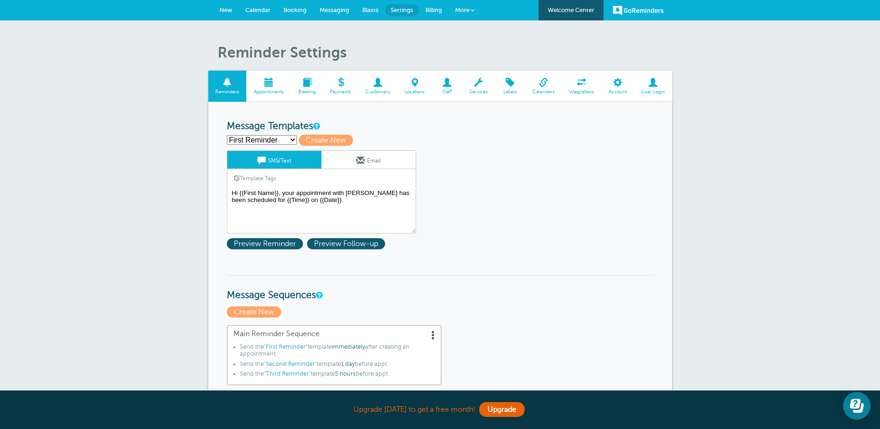
click at [465, 131] on h3 "Message Templates" at bounding box center [440, 127] width 427 height 12
click at [545, 86] on span at bounding box center [543, 82] width 37 height 9
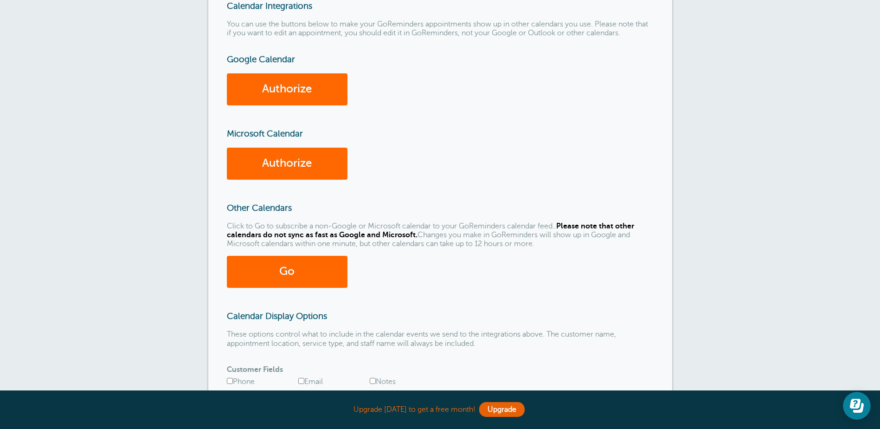
scroll to position [73, 0]
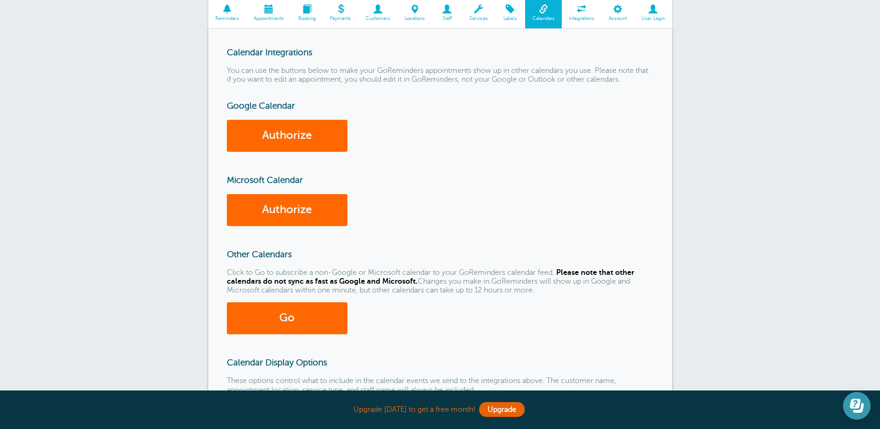
click at [854, 404] on icon "Open Learn | Contact Us" at bounding box center [855, 403] width 11 height 10
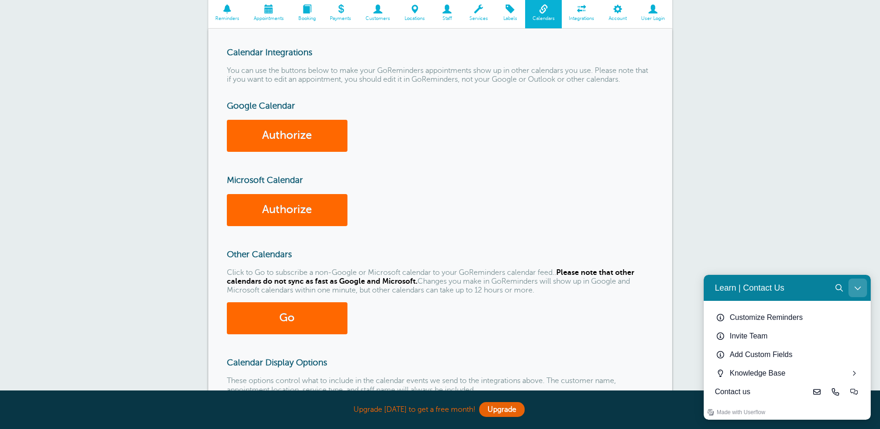
click at [858, 290] on icon "Close Learn | Contact Us" at bounding box center [857, 287] width 7 height 7
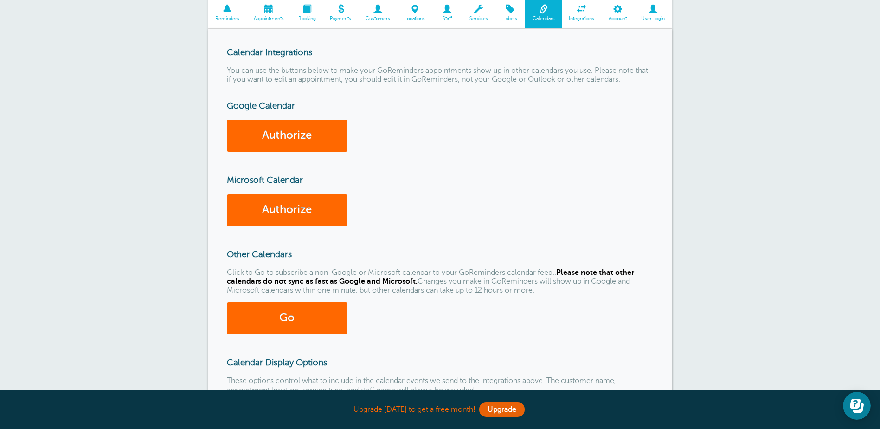
click at [601, 206] on div "Authorize" at bounding box center [440, 210] width 427 height 32
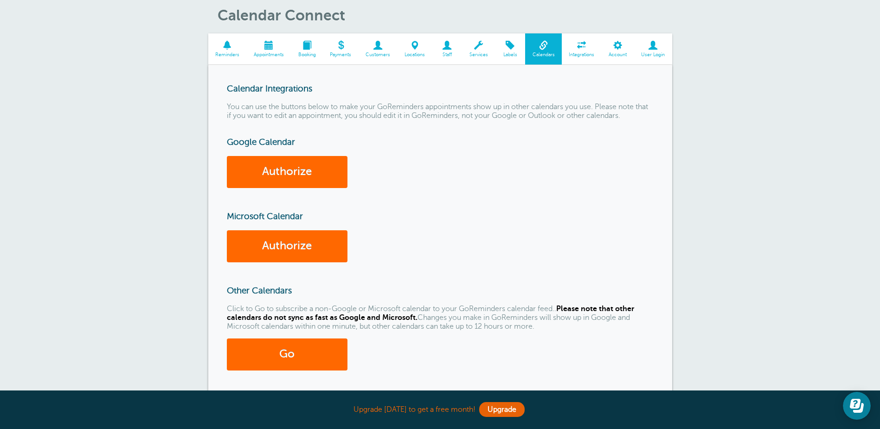
scroll to position [0, 0]
